Goal: Check status: Check status

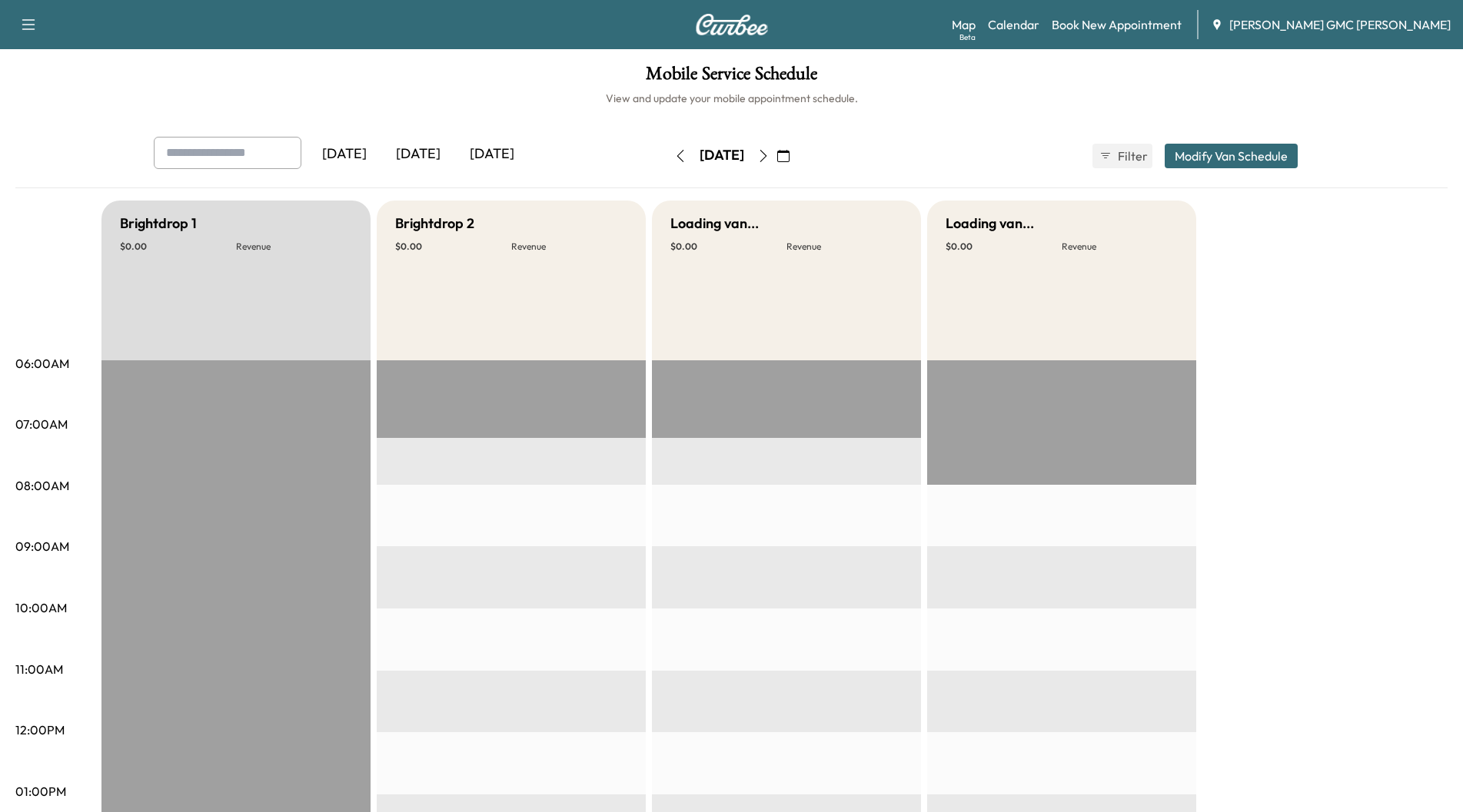
click at [442, 157] on div "[DATE]" at bounding box center [418, 154] width 74 height 35
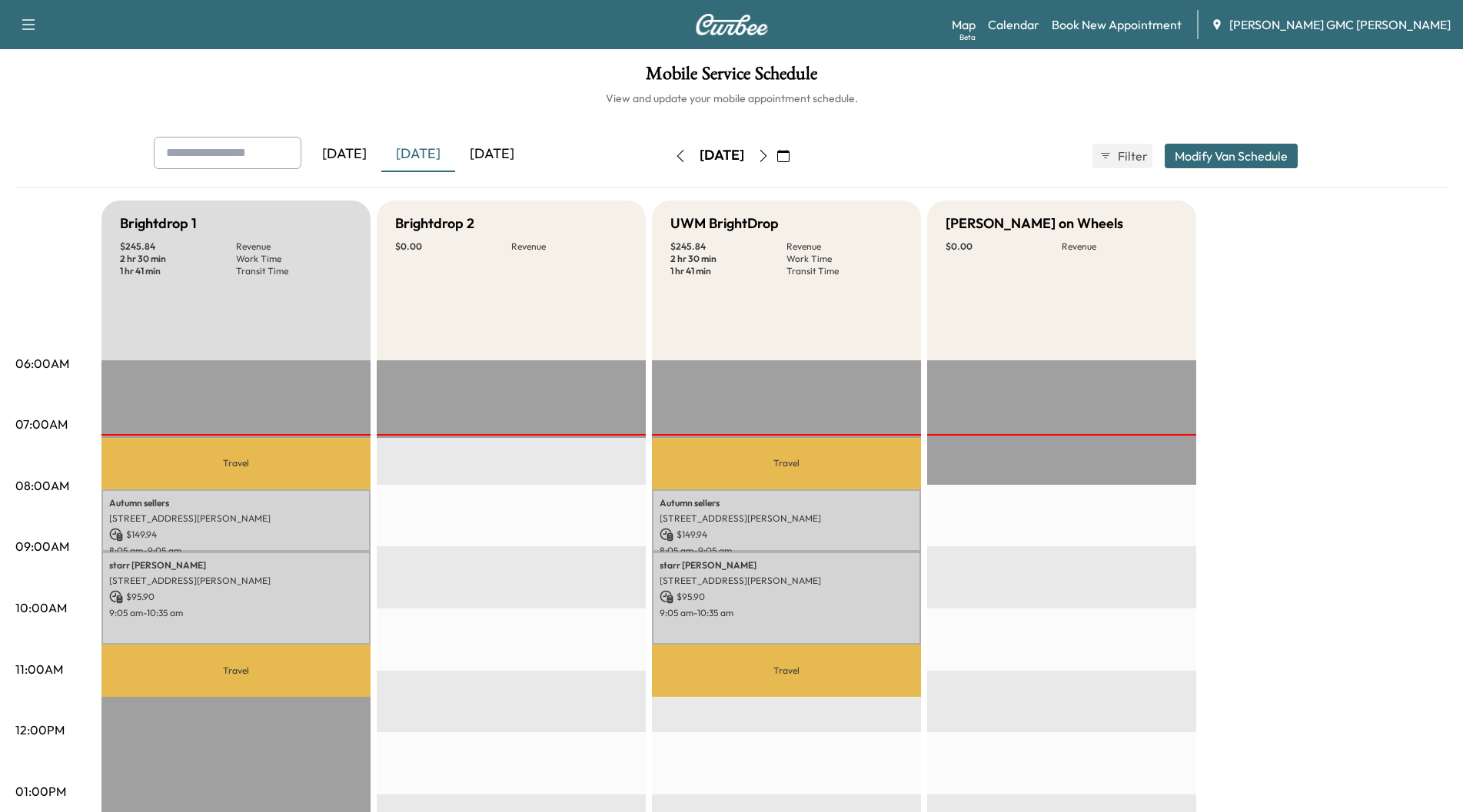
click at [484, 157] on div "[DATE]" at bounding box center [492, 154] width 74 height 35
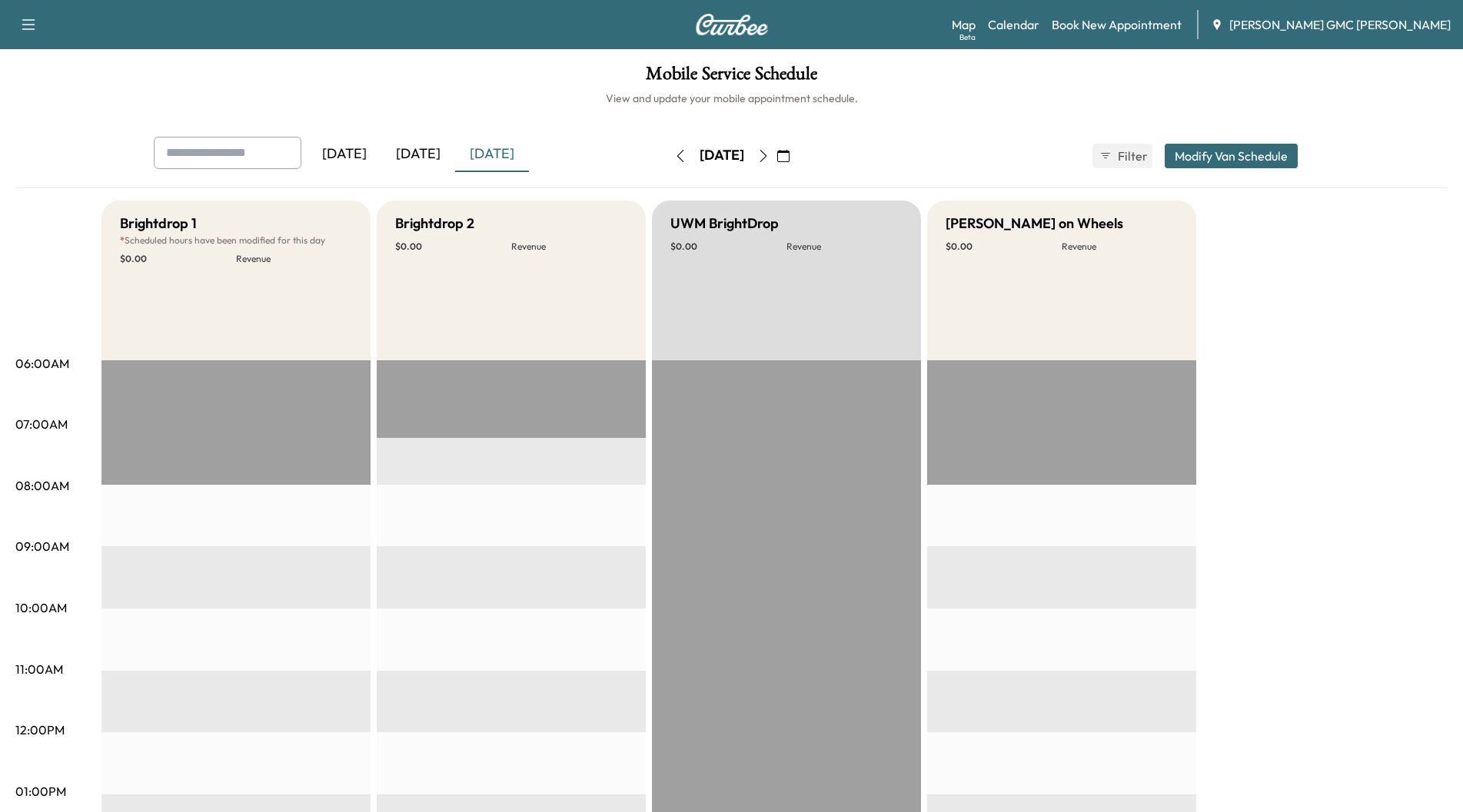
click at [770, 152] on icon "button" at bounding box center [764, 156] width 13 height 13
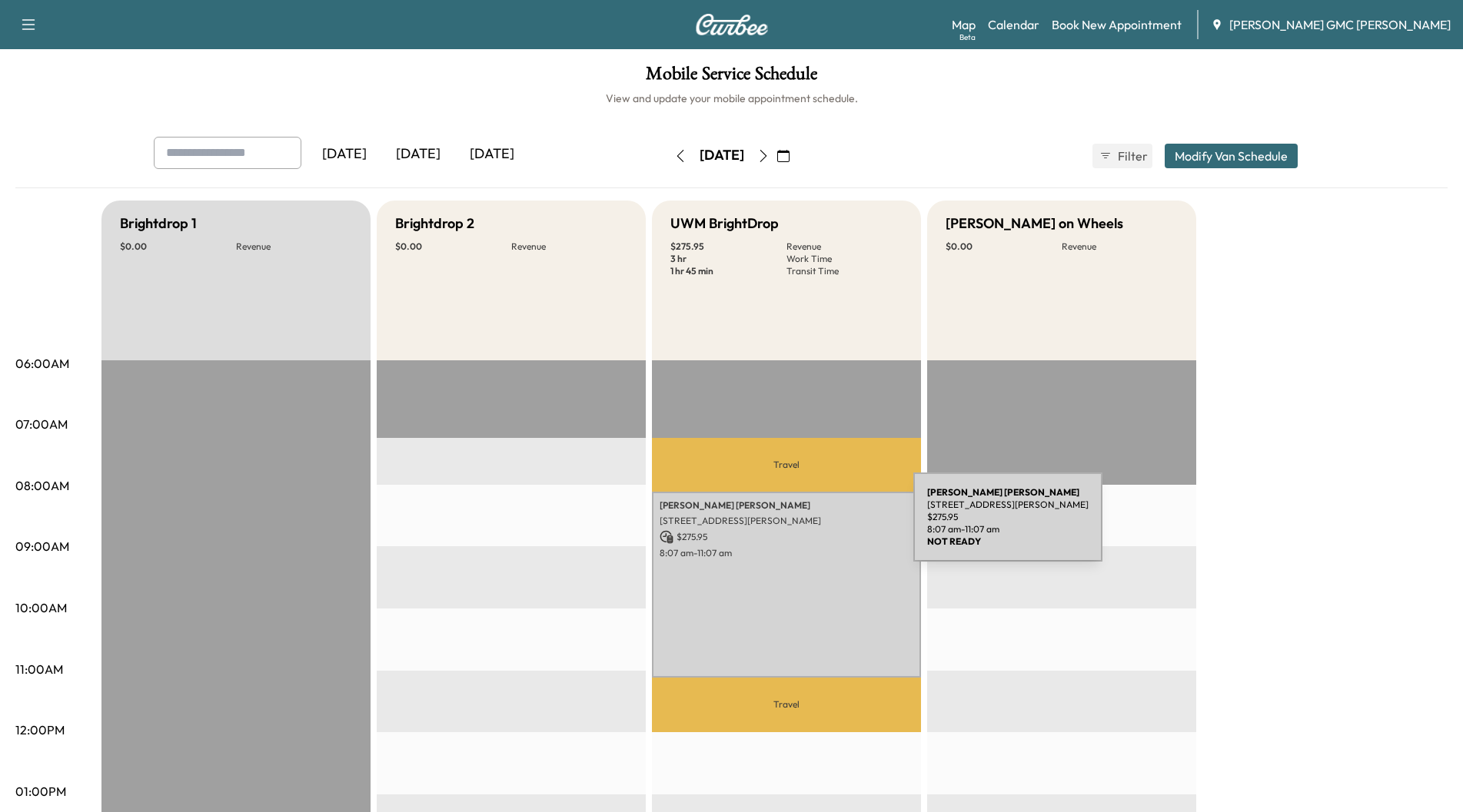
click at [798, 526] on div "[PERSON_NAME] [STREET_ADDRESS][PERSON_NAME] $ 275.95 8:07 am - 11:07 am" at bounding box center [786, 584] width 269 height 186
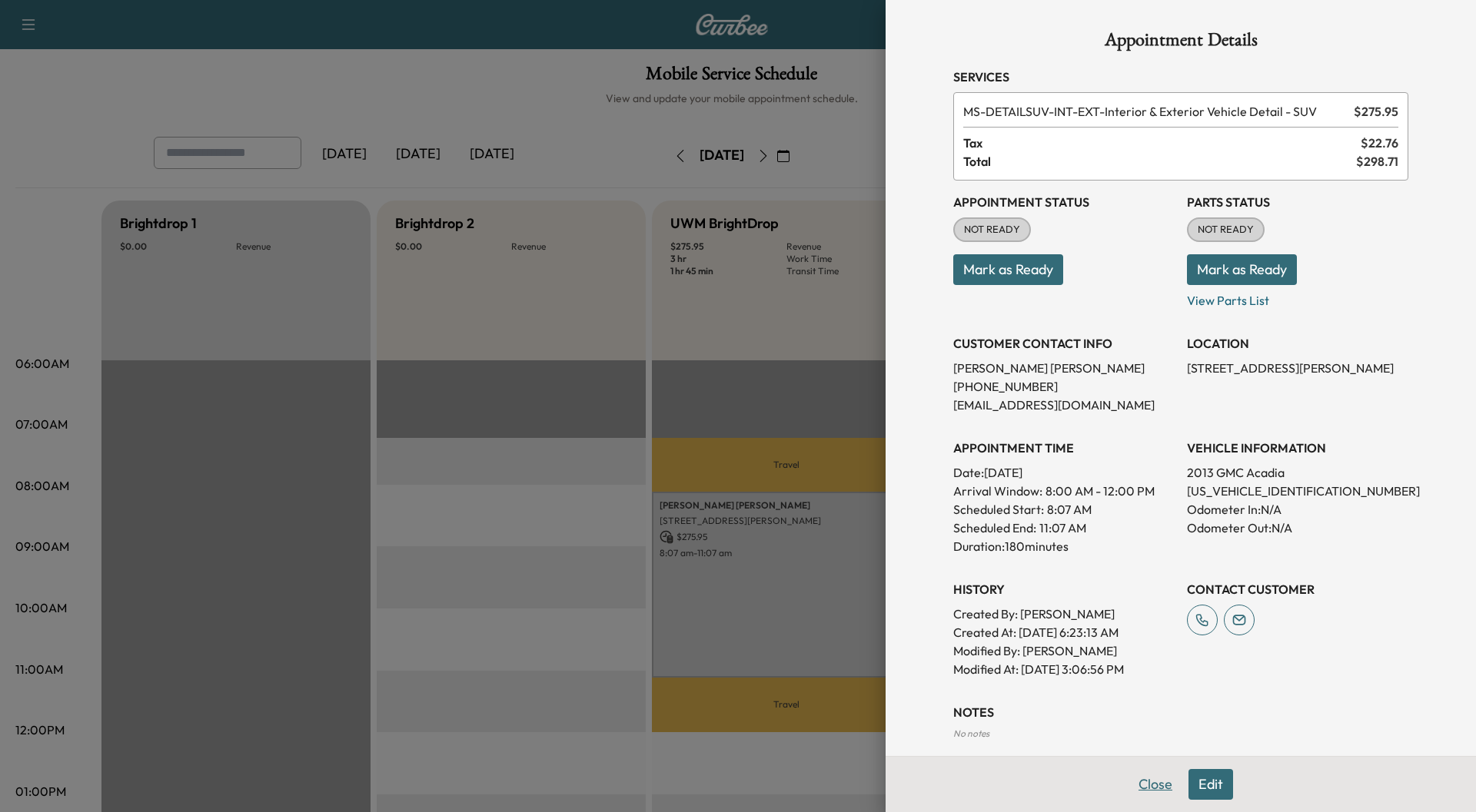
click at [1129, 774] on button "Close" at bounding box center [1155, 785] width 54 height 31
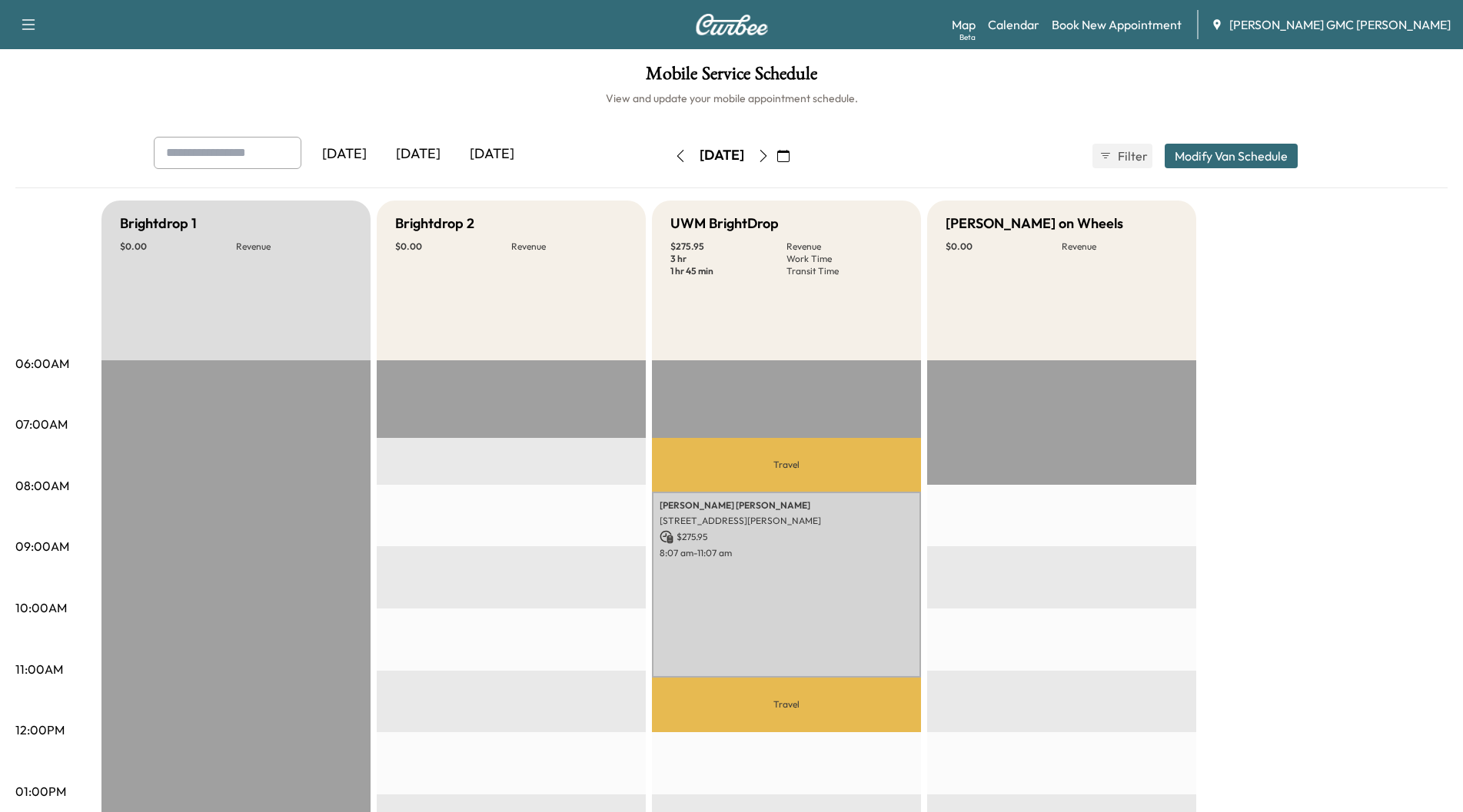
click at [770, 159] on icon "button" at bounding box center [764, 156] width 13 height 13
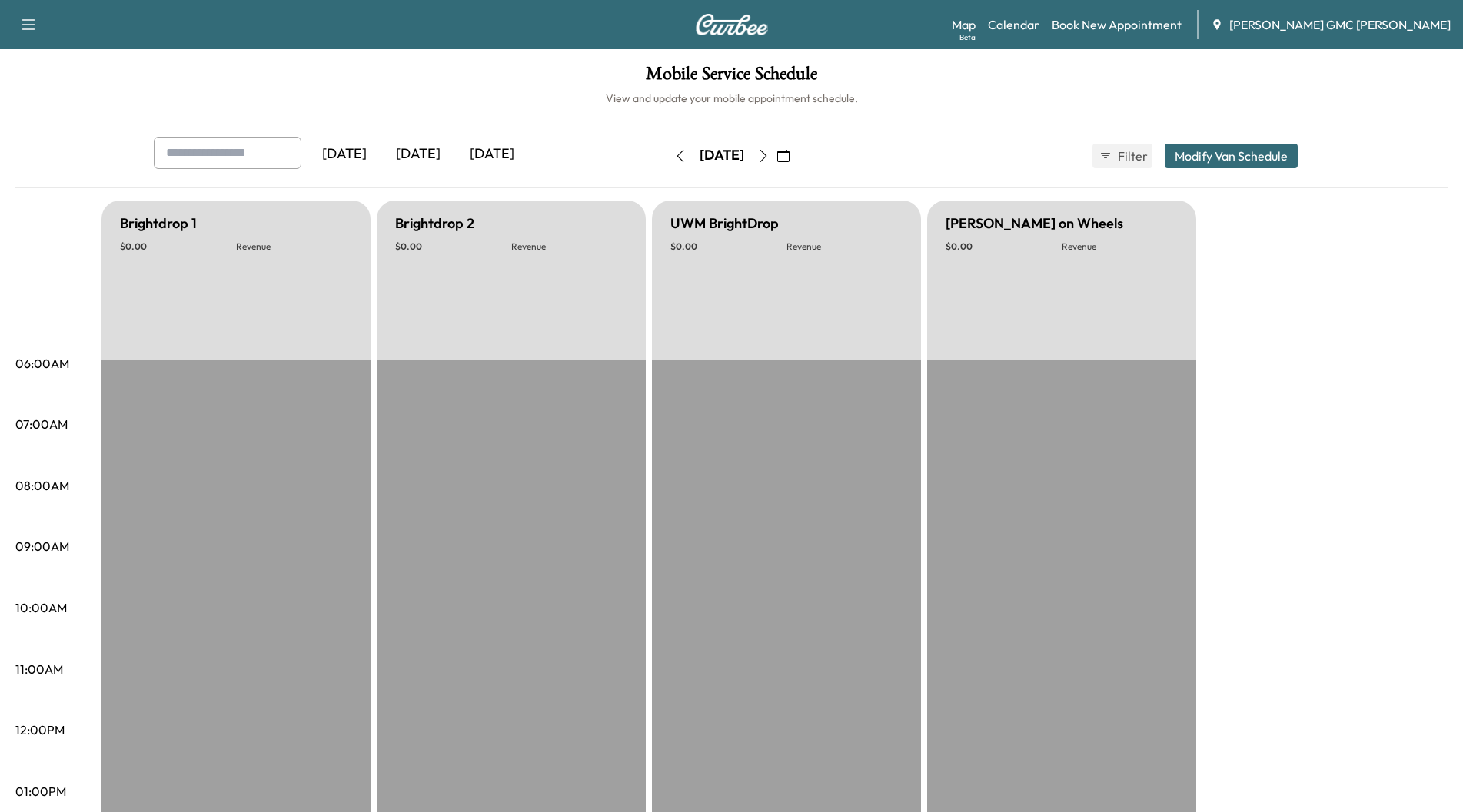
click at [770, 159] on icon "button" at bounding box center [764, 156] width 13 height 13
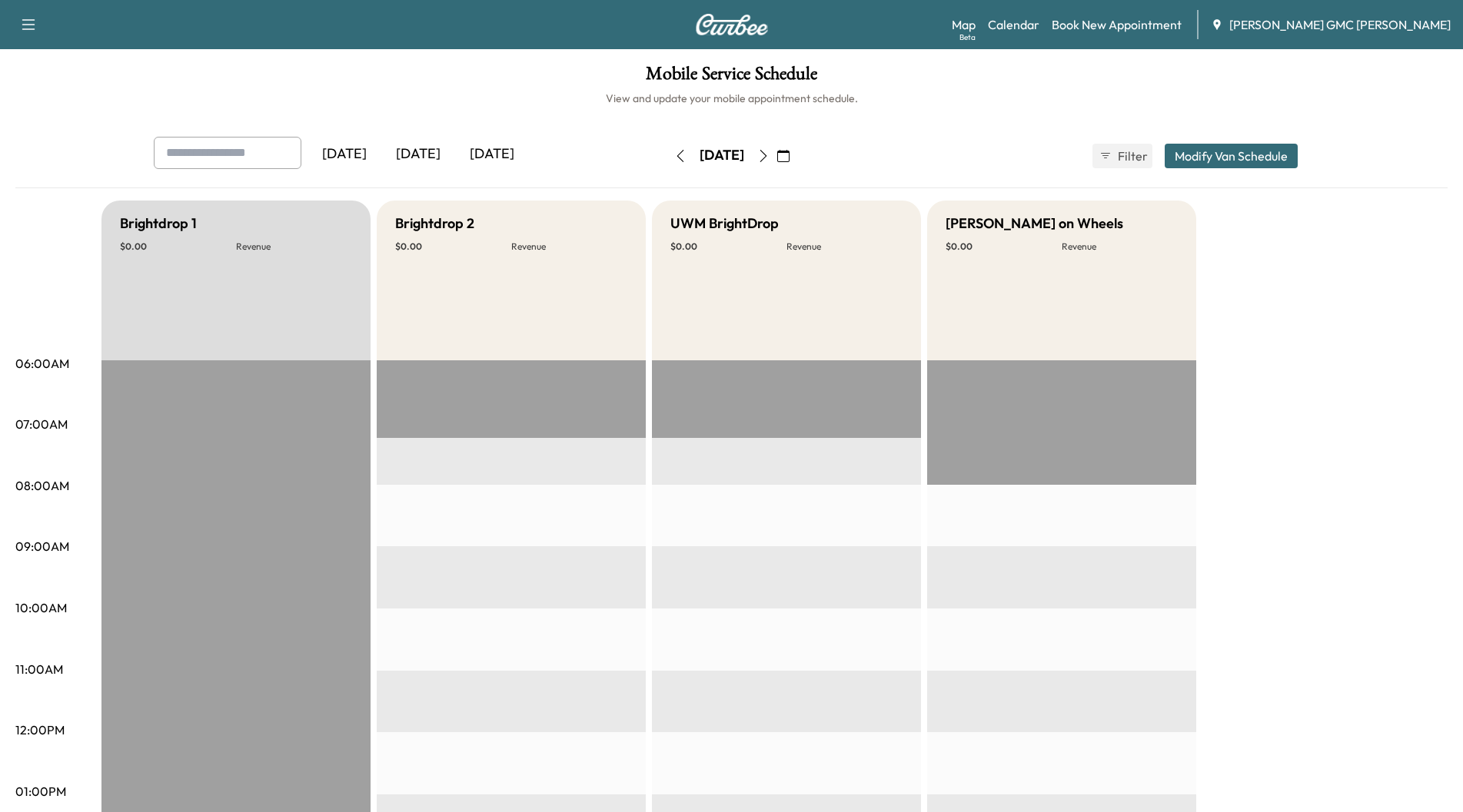
click at [770, 157] on icon "button" at bounding box center [764, 156] width 13 height 13
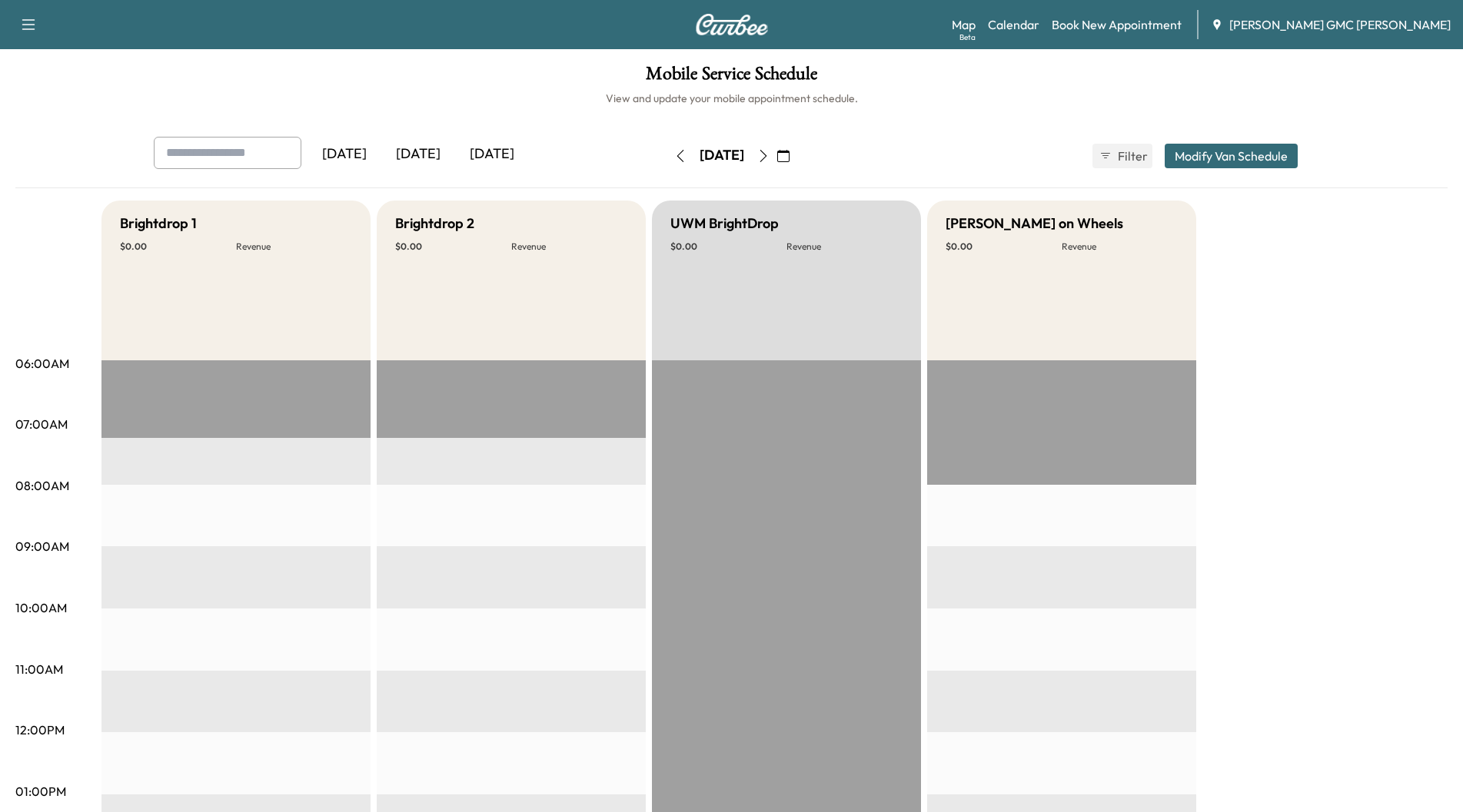
click at [770, 162] on icon "button" at bounding box center [764, 156] width 13 height 13
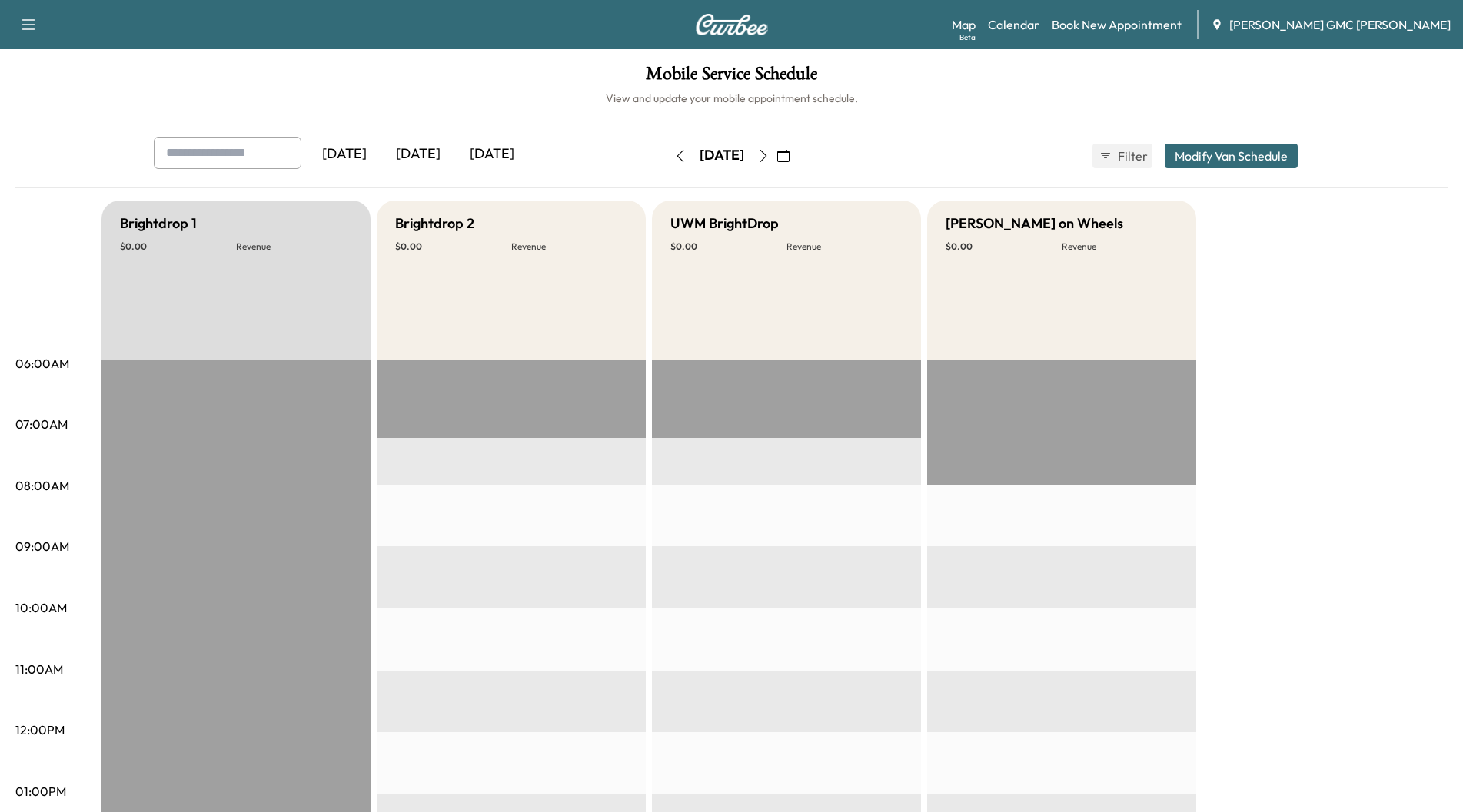
click at [770, 162] on icon "button" at bounding box center [764, 156] width 13 height 13
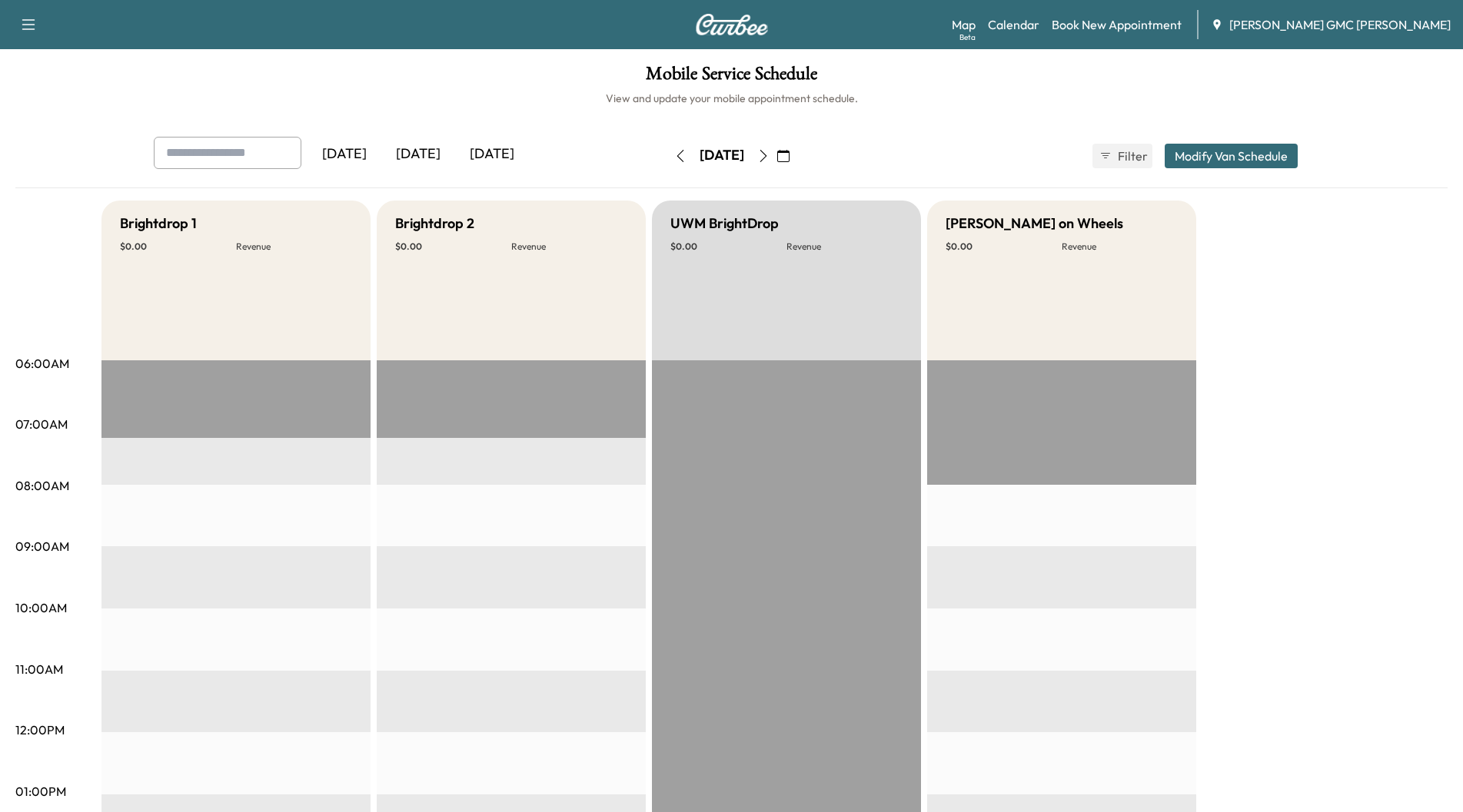
click at [398, 147] on div "[DATE]" at bounding box center [418, 154] width 74 height 35
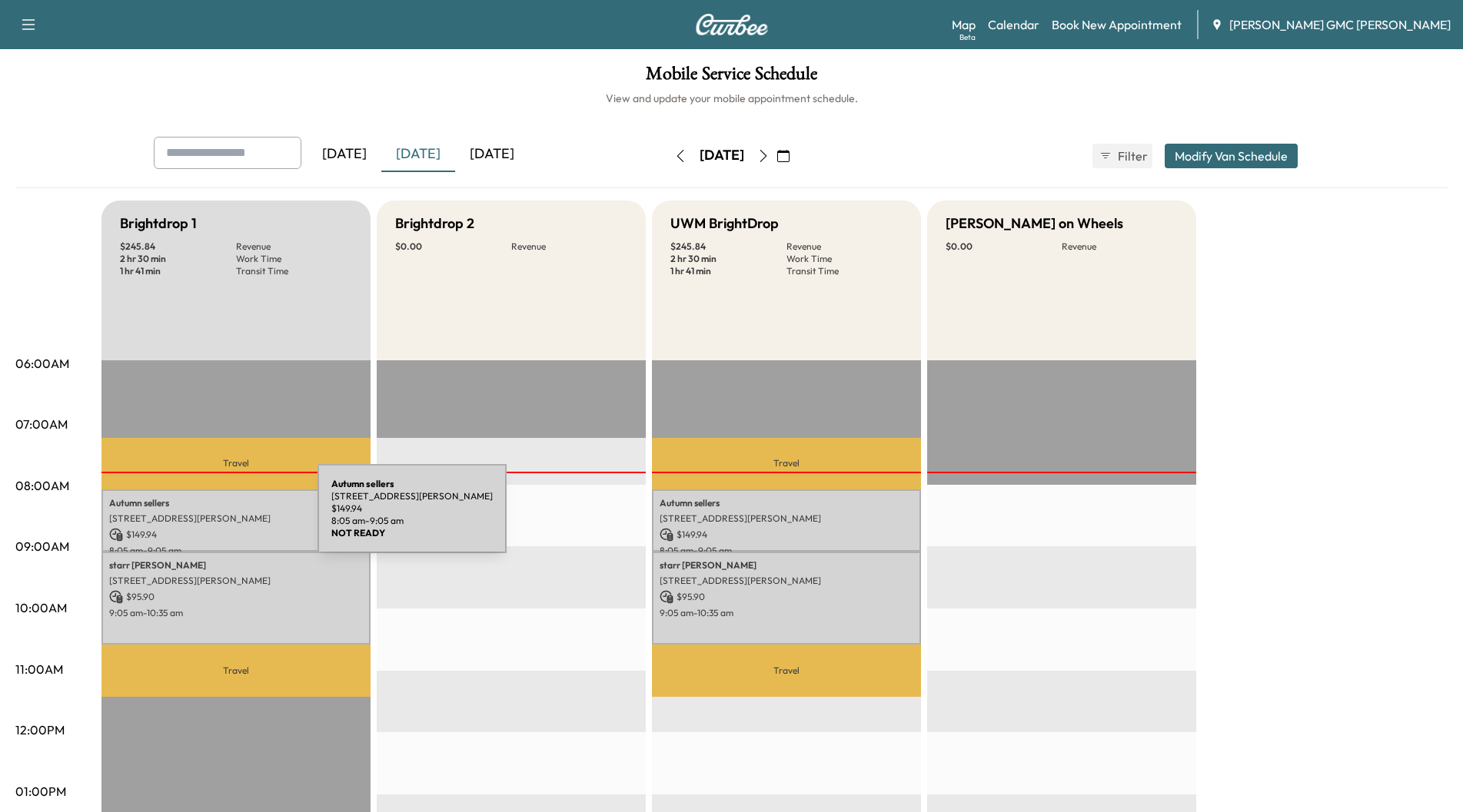
click at [202, 518] on p "[STREET_ADDRESS][PERSON_NAME]" at bounding box center [235, 519] width 254 height 13
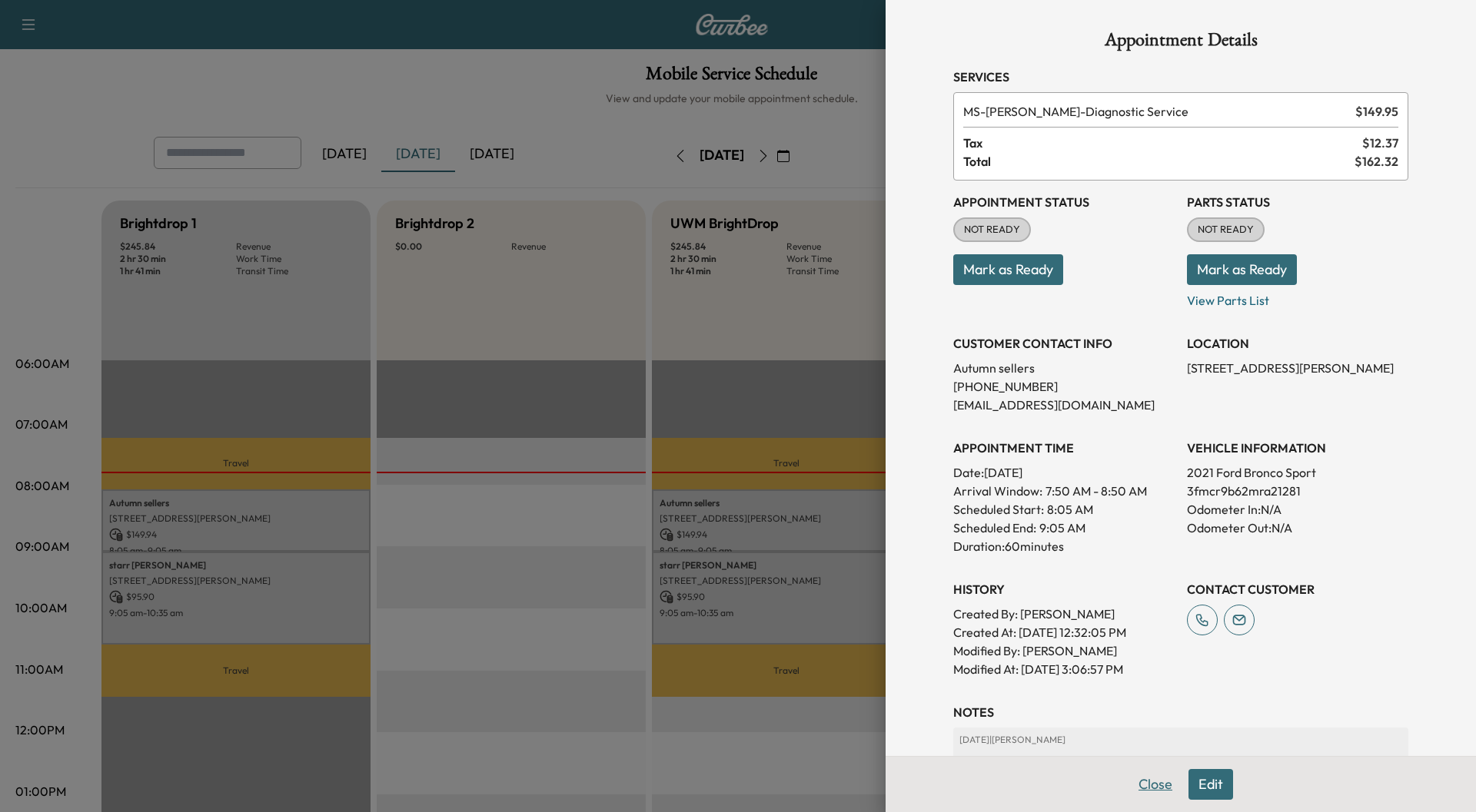
click at [1148, 785] on button "Close" at bounding box center [1155, 785] width 54 height 31
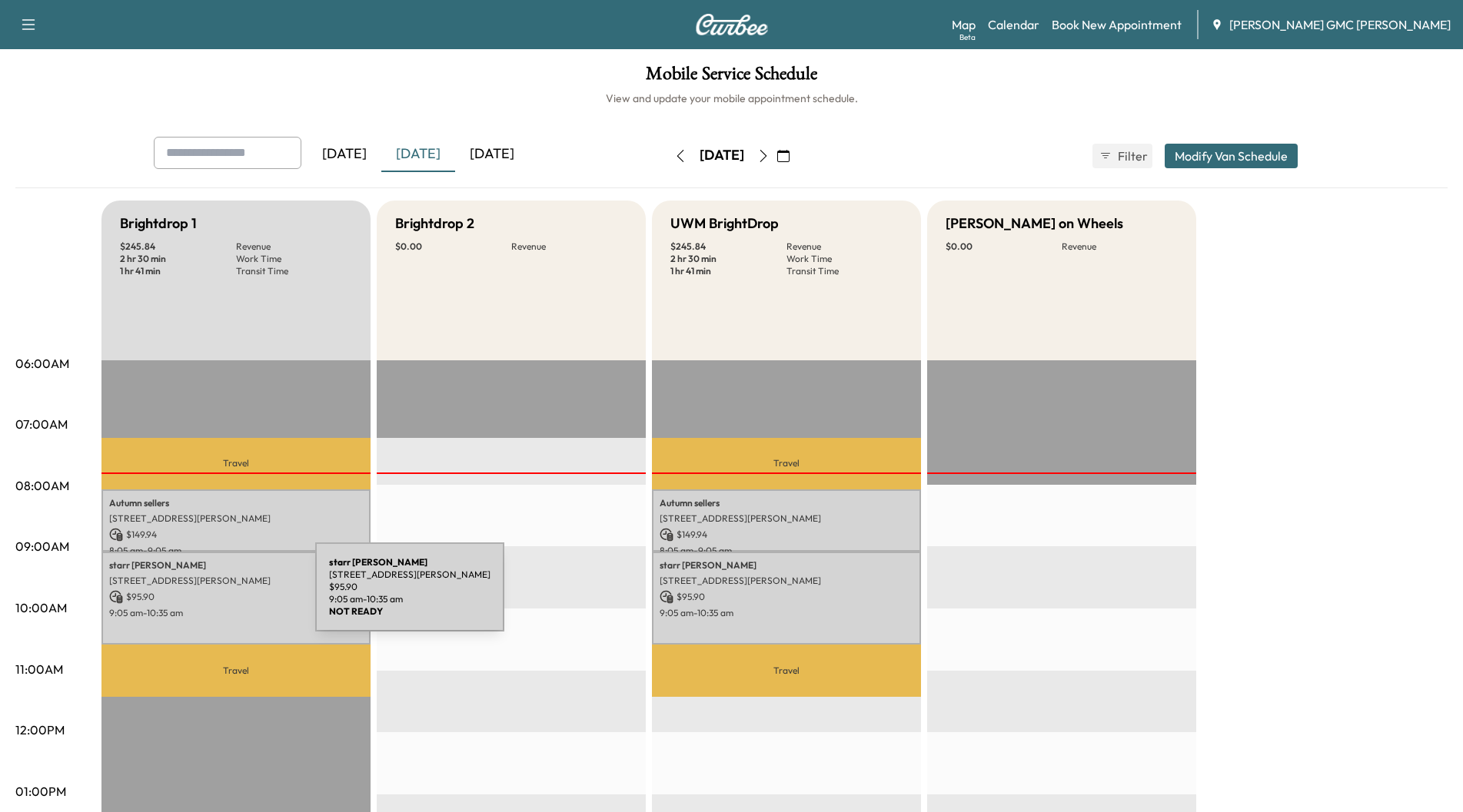
click at [200, 596] on p "$ 95.90" at bounding box center [235, 597] width 254 height 14
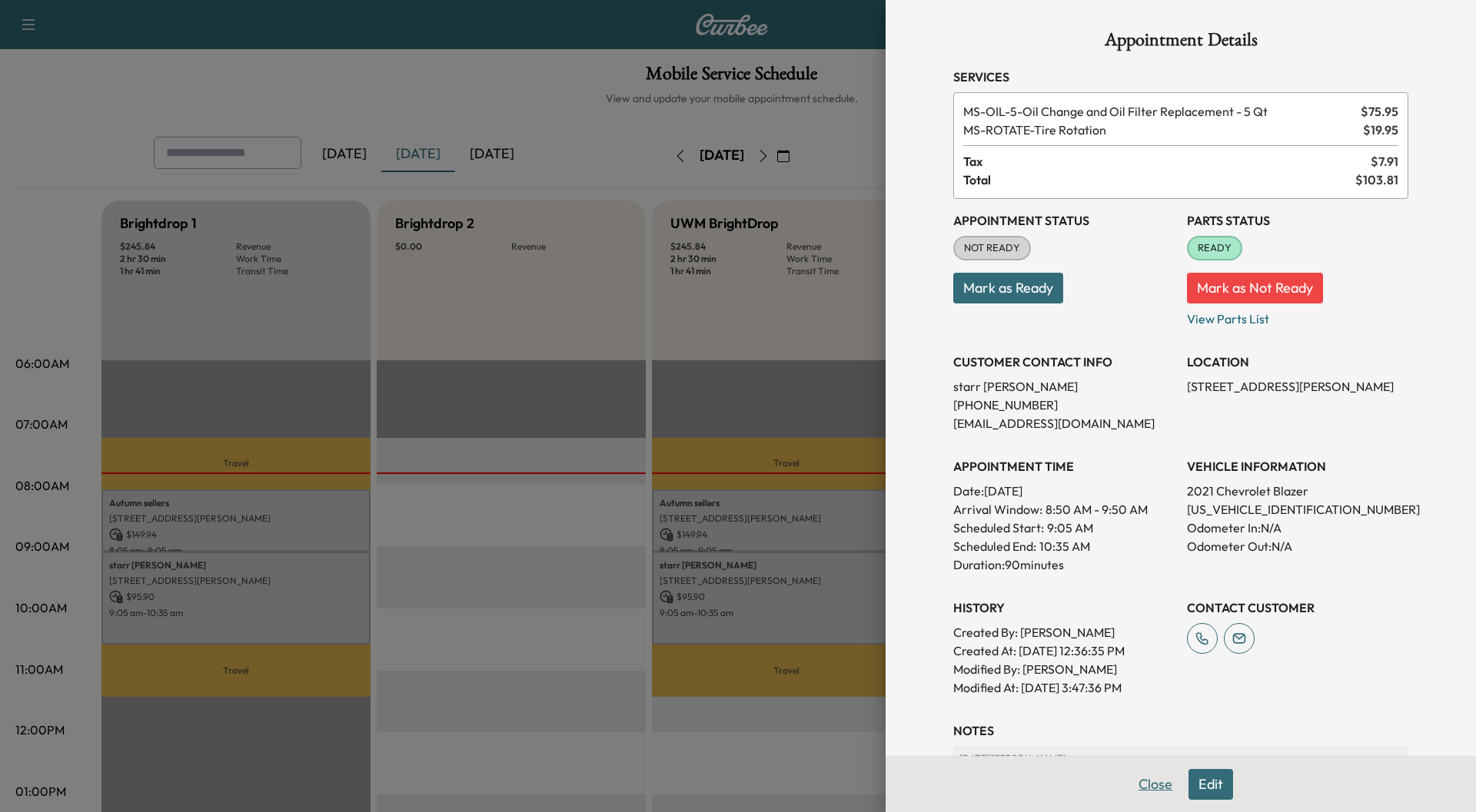
click at [1141, 782] on button "Close" at bounding box center [1155, 785] width 54 height 31
